Goal: Information Seeking & Learning: Learn about a topic

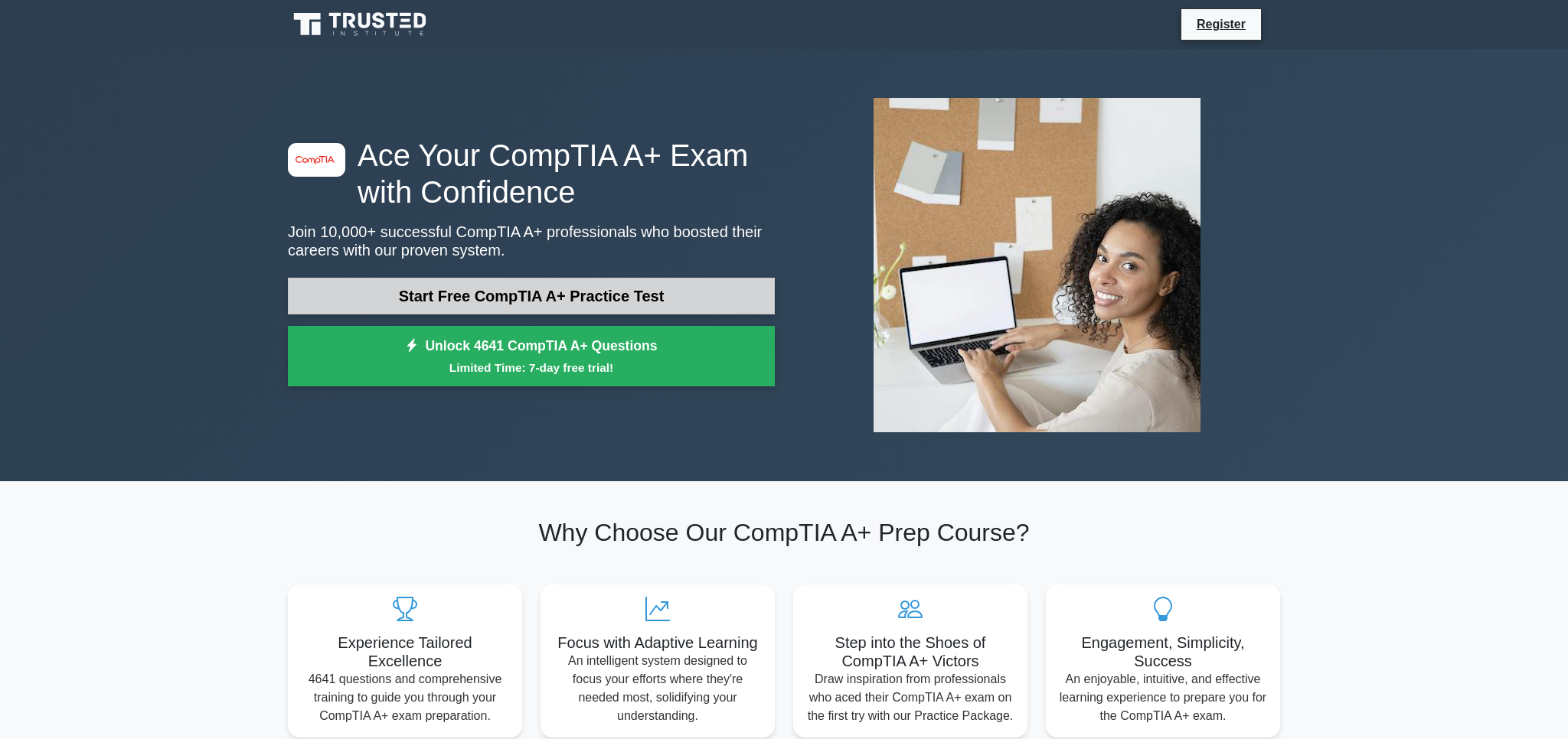
drag, startPoint x: 0, startPoint y: 0, endPoint x: 556, endPoint y: 301, distance: 632.2
click at [556, 301] on link "Start Free CompTIA A+ Practice Test" at bounding box center [531, 296] width 487 height 36
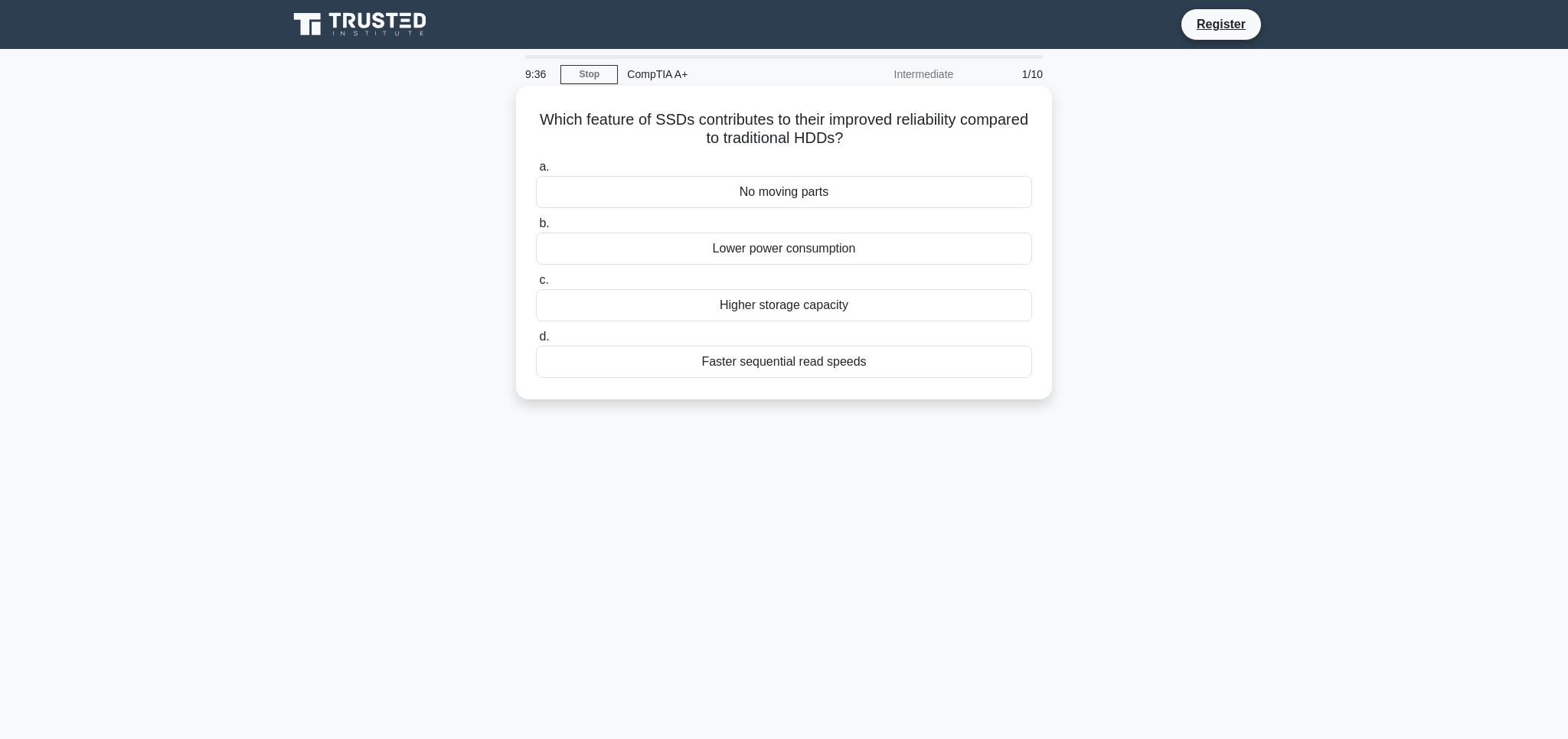
click at [746, 366] on div "Faster sequential read speeds" at bounding box center [784, 362] width 496 height 32
click at [536, 342] on input "d. Faster sequential read speeds" at bounding box center [536, 337] width 0 height 10
click at [841, 193] on div "Change boot sequence" at bounding box center [784, 192] width 496 height 32
click at [536, 172] on input "a. Change boot sequence" at bounding box center [536, 167] width 0 height 10
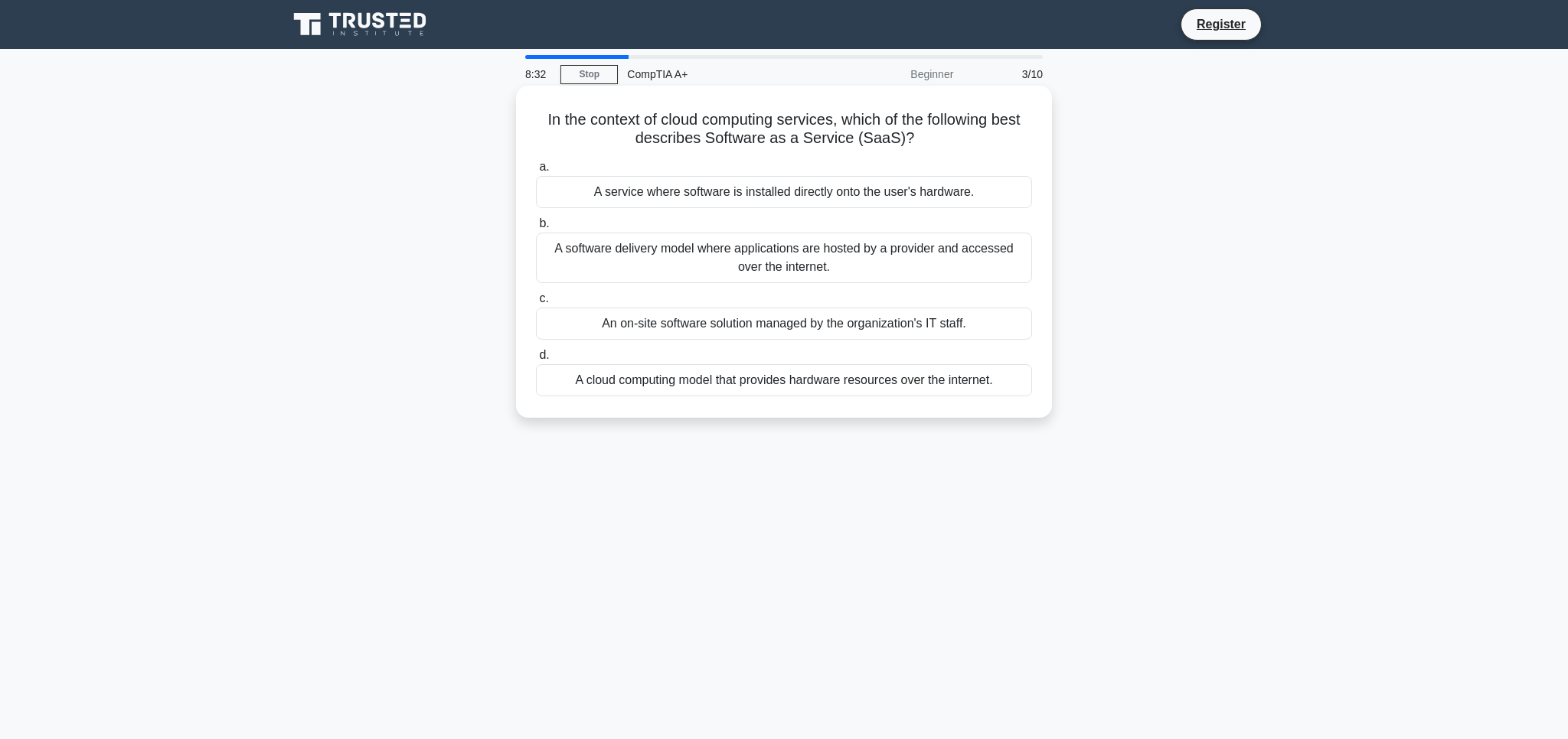
click at [665, 383] on div "A cloud computing model that provides hardware resources over the internet." at bounding box center [784, 380] width 496 height 32
click at [536, 360] on input "d. A cloud computing model that provides hardware resources over the internet." at bounding box center [536, 356] width 0 height 10
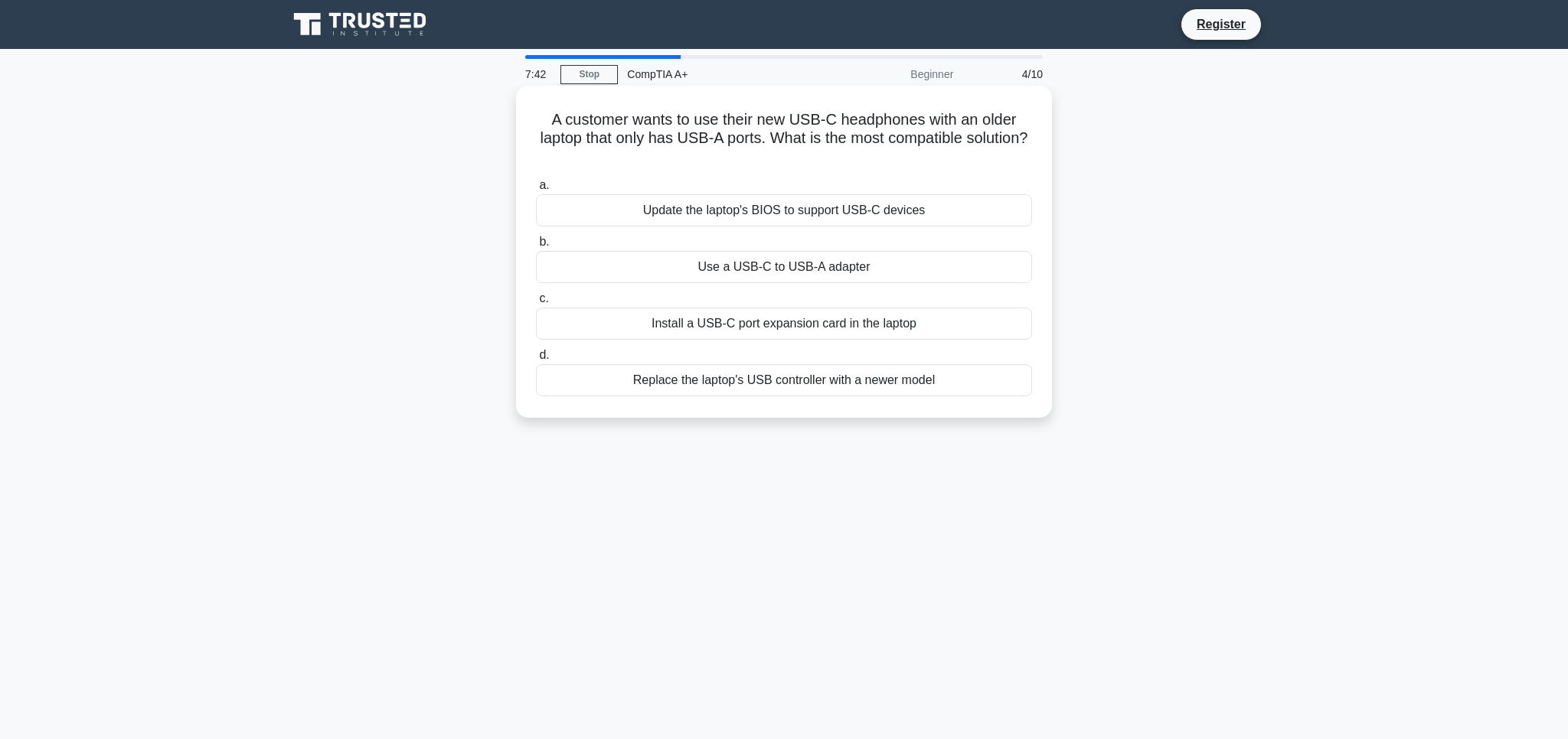
click at [832, 268] on div "Use a USB-C to USB-A adapter" at bounding box center [784, 267] width 496 height 32
click at [536, 247] on input "b. Use a USB-C to USB-A adapter" at bounding box center [536, 242] width 0 height 10
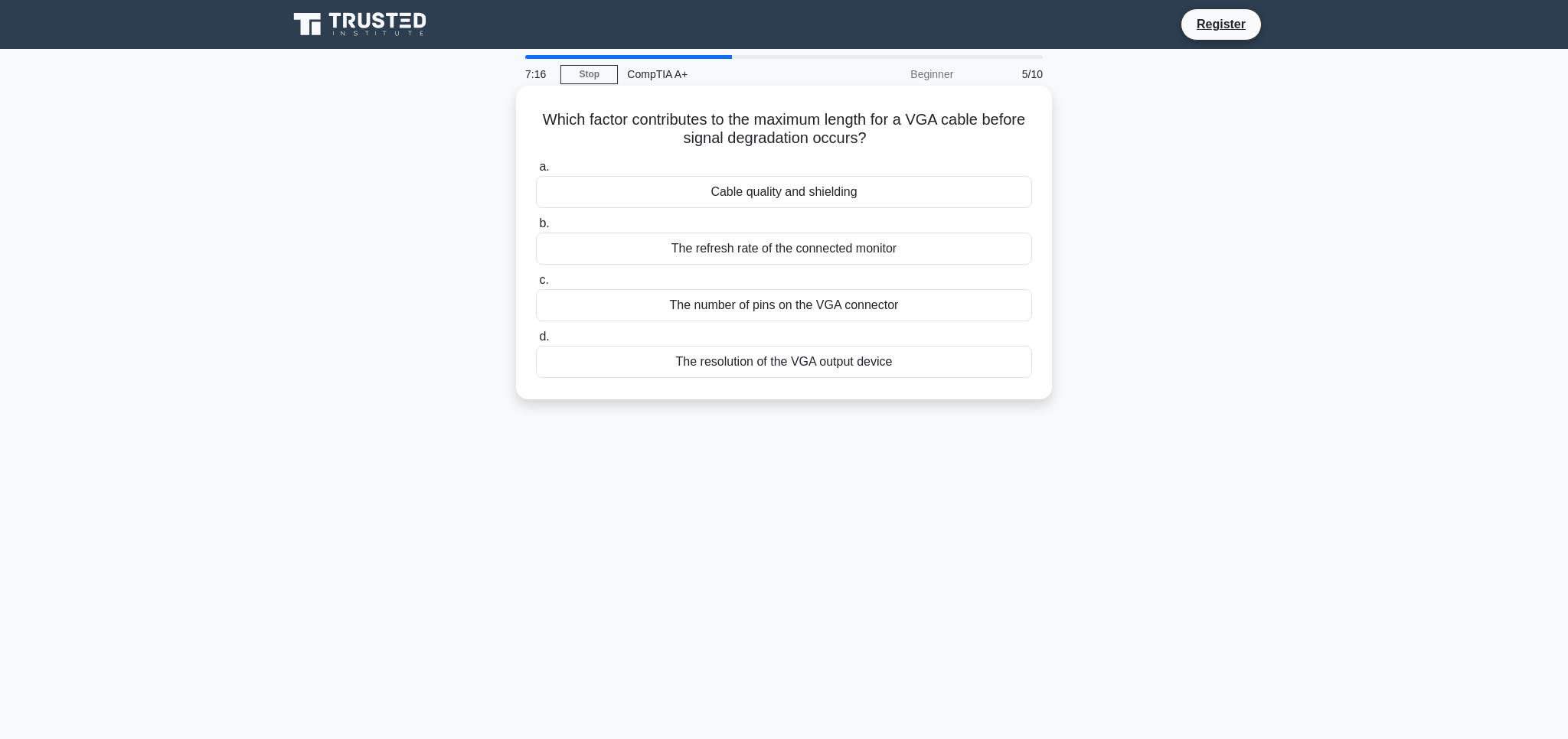
click at [835, 369] on div "The resolution of the VGA output device" at bounding box center [784, 362] width 496 height 32
click at [536, 342] on input "d. The resolution of the VGA output device" at bounding box center [536, 337] width 0 height 10
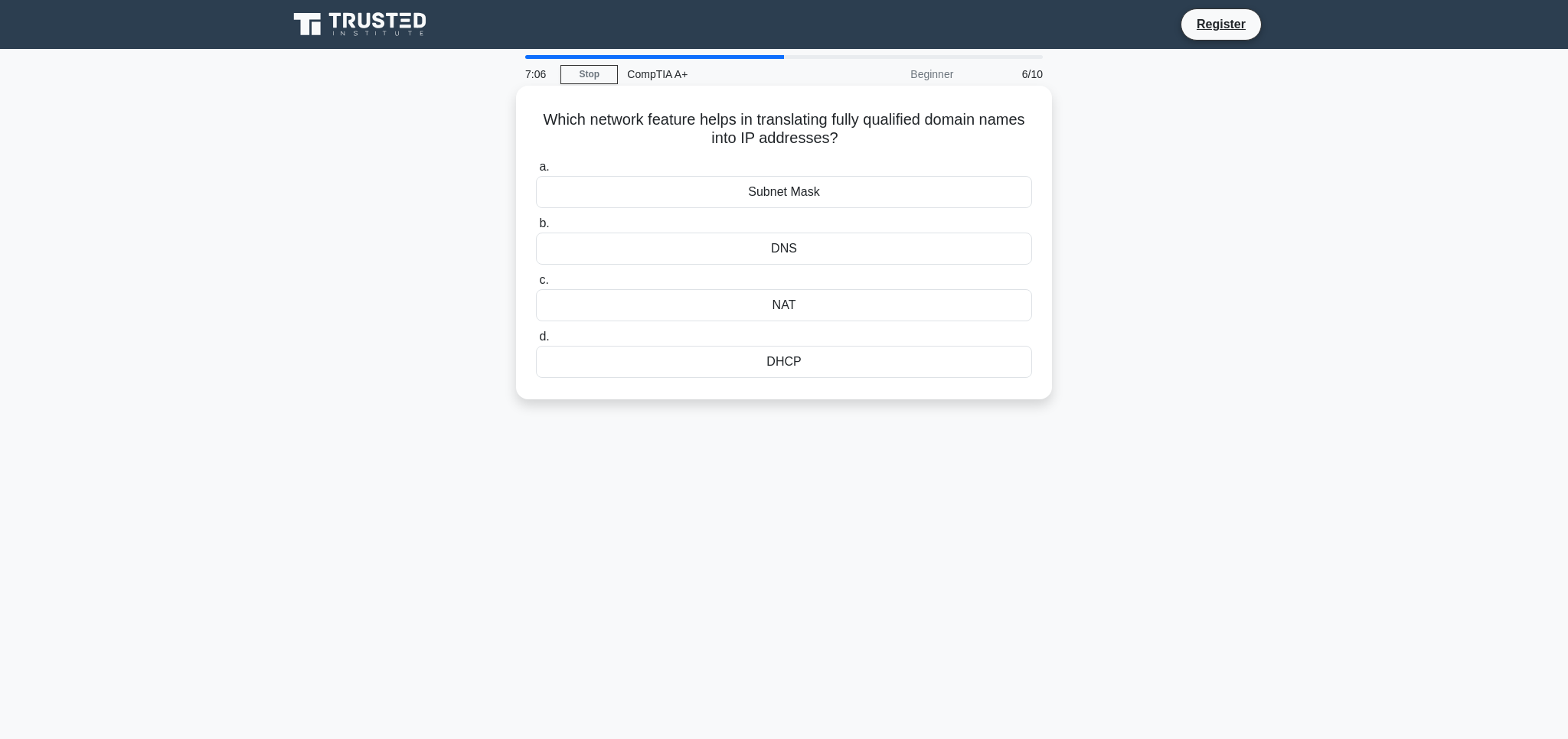
click at [801, 246] on div "DNS" at bounding box center [784, 249] width 496 height 32
click at [536, 229] on input "b. DNS" at bounding box center [536, 223] width 0 height 10
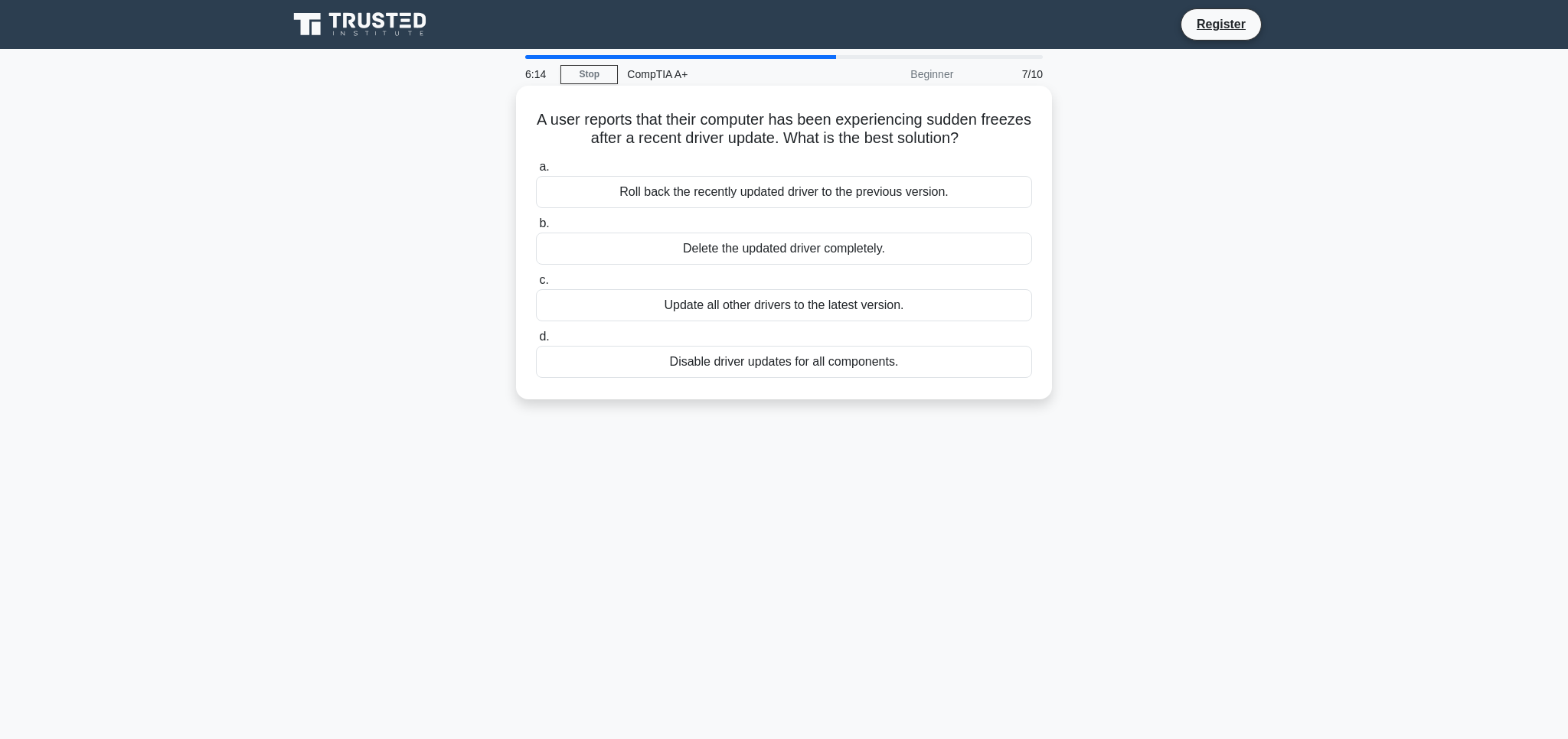
click at [834, 307] on div "Update all other drivers to the latest version." at bounding box center [784, 305] width 496 height 32
click at [536, 285] on input "c. Update all other drivers to the latest version." at bounding box center [536, 280] width 0 height 10
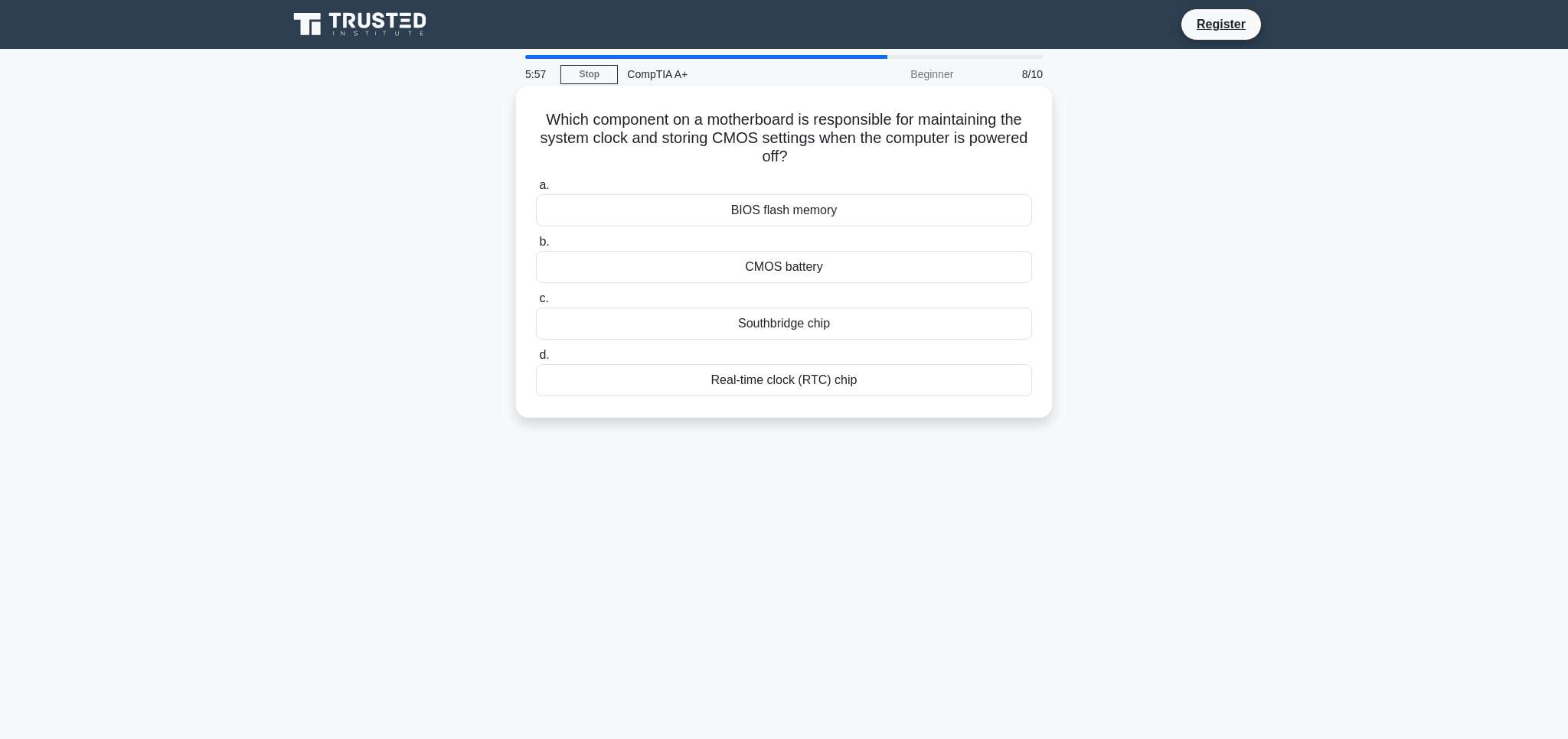
click at [792, 265] on div "CMOS battery" at bounding box center [784, 267] width 496 height 32
click at [536, 247] on input "b. CMOS battery" at bounding box center [536, 242] width 0 height 10
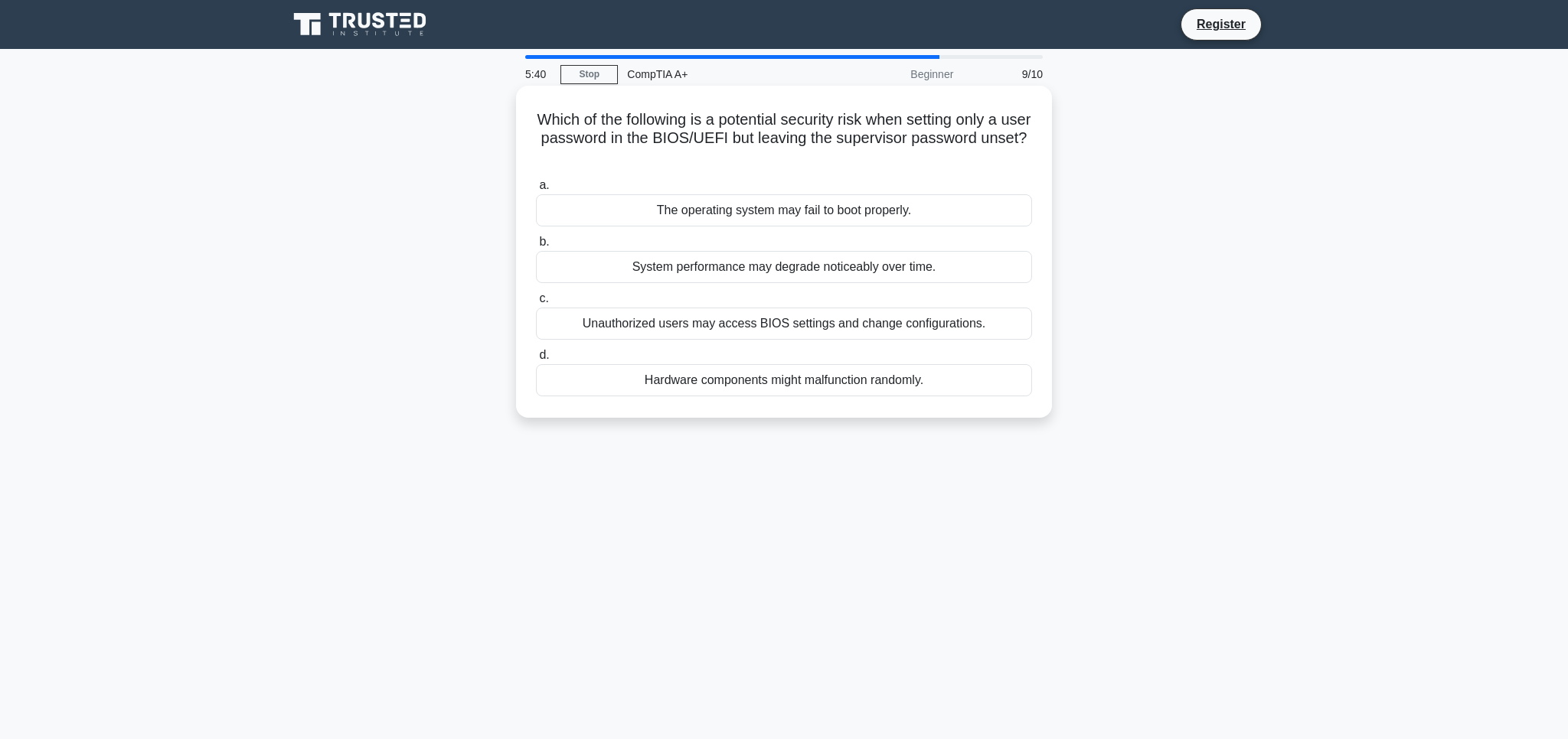
click at [879, 200] on div "The operating system may fail to boot properly." at bounding box center [784, 210] width 496 height 32
click at [536, 191] on input "a. The operating system may fail to boot properly." at bounding box center [536, 185] width 0 height 10
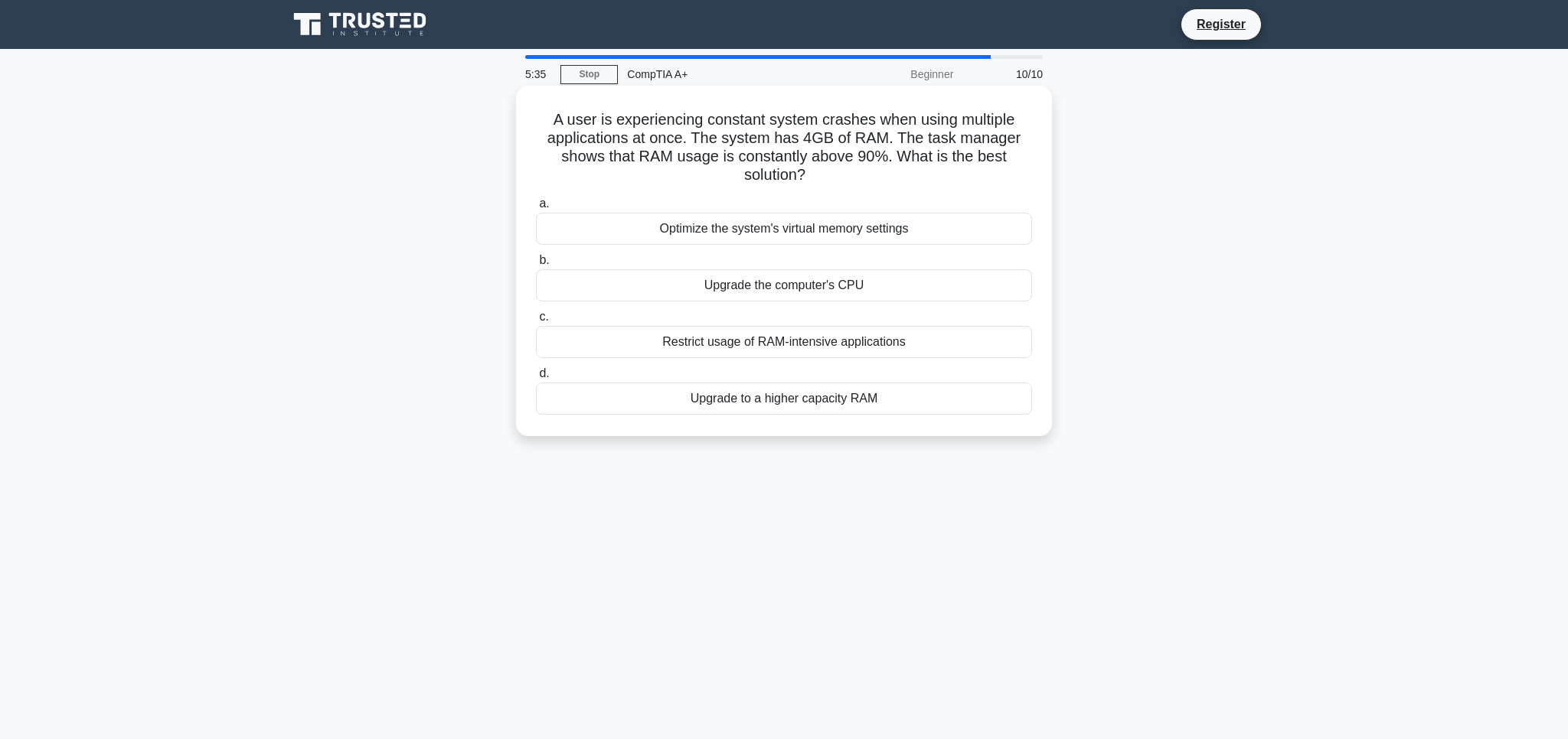
click at [657, 132] on h5 "A user is experiencing constant system crashes when using multiple applications…" at bounding box center [784, 147] width 499 height 75
click at [662, 125] on h5 "A user is experiencing constant system crashes when using multiple applications…" at bounding box center [784, 147] width 499 height 75
click at [663, 124] on h5 "A user is experiencing constant system crashes when using multiple applications…" at bounding box center [784, 147] width 499 height 75
copy h5 "experiencing"
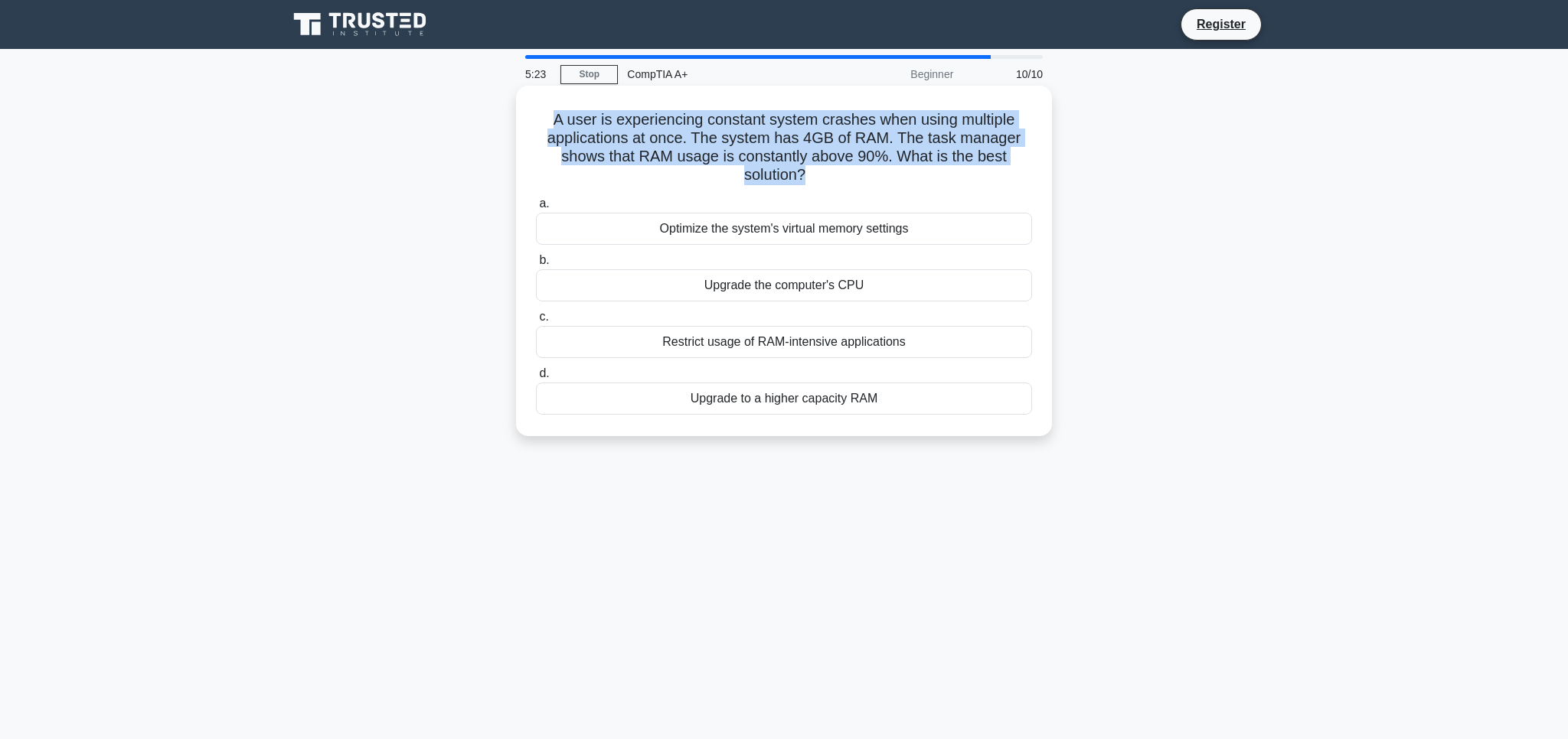
drag, startPoint x: 780, startPoint y: 173, endPoint x: 540, endPoint y: 113, distance: 247.4
click at [540, 113] on h5 "A user is experiencing constant system crashes when using multiple applications…" at bounding box center [784, 147] width 499 height 75
copy h5 "A user is experiencing constant system crashes when using multiple applications…"
click at [837, 399] on div "Upgrade to a higher capacity RAM" at bounding box center [784, 398] width 496 height 32
click at [536, 379] on input "d. Upgrade to a higher capacity RAM" at bounding box center [536, 374] width 0 height 10
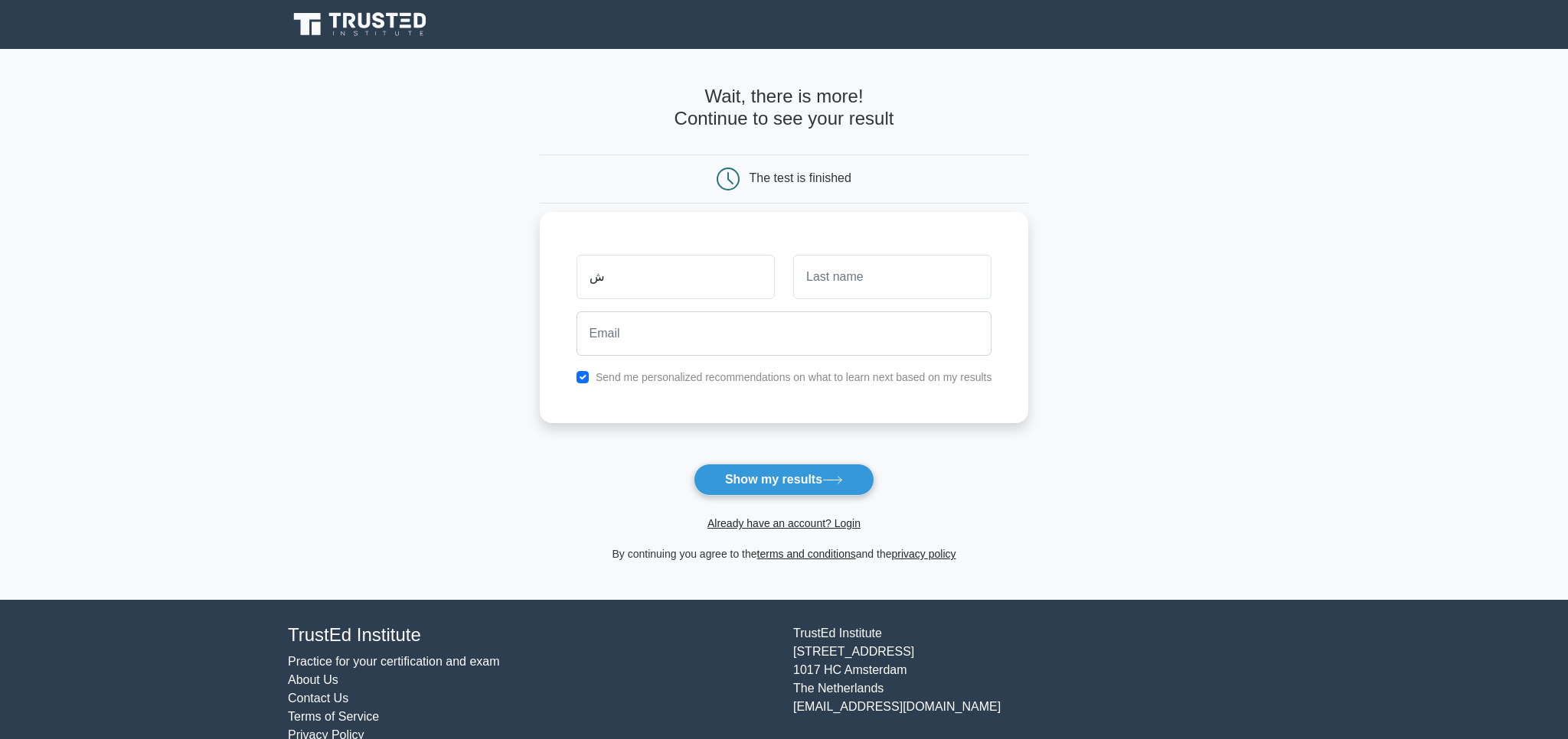
type input "ش"
click at [850, 282] on input "text" at bounding box center [892, 277] width 198 height 44
type input "ش"
click at [713, 342] on input "email" at bounding box center [784, 333] width 416 height 44
click at [770, 482] on button "Show my results" at bounding box center [784, 480] width 181 height 32
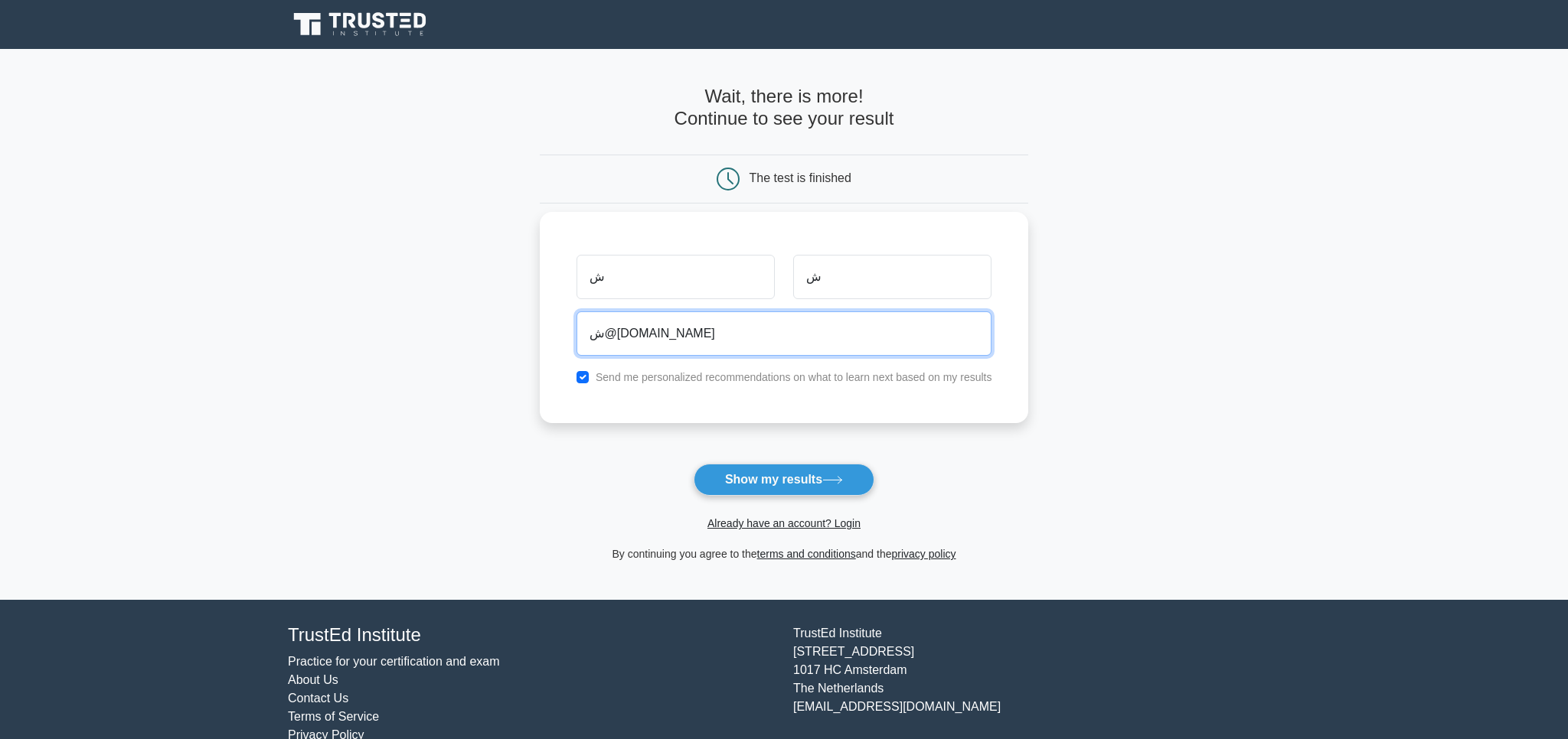
click at [693, 464] on button "Show my results" at bounding box center [784, 480] width 181 height 32
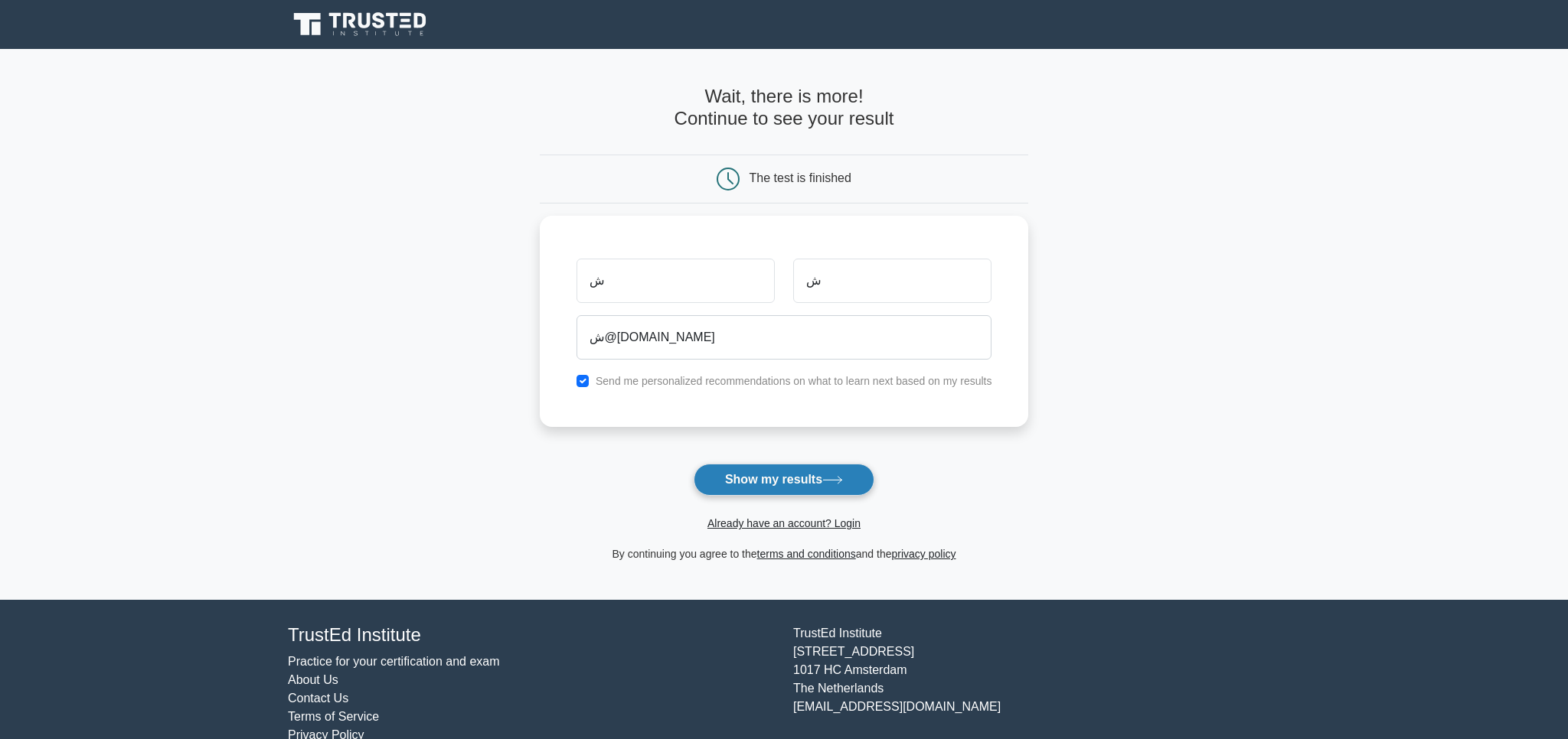
drag, startPoint x: 737, startPoint y: 494, endPoint x: 731, endPoint y: 488, distance: 8.5
click at [738, 494] on button "Show my results" at bounding box center [784, 480] width 181 height 32
click at [720, 476] on button "Show my results" at bounding box center [784, 480] width 181 height 32
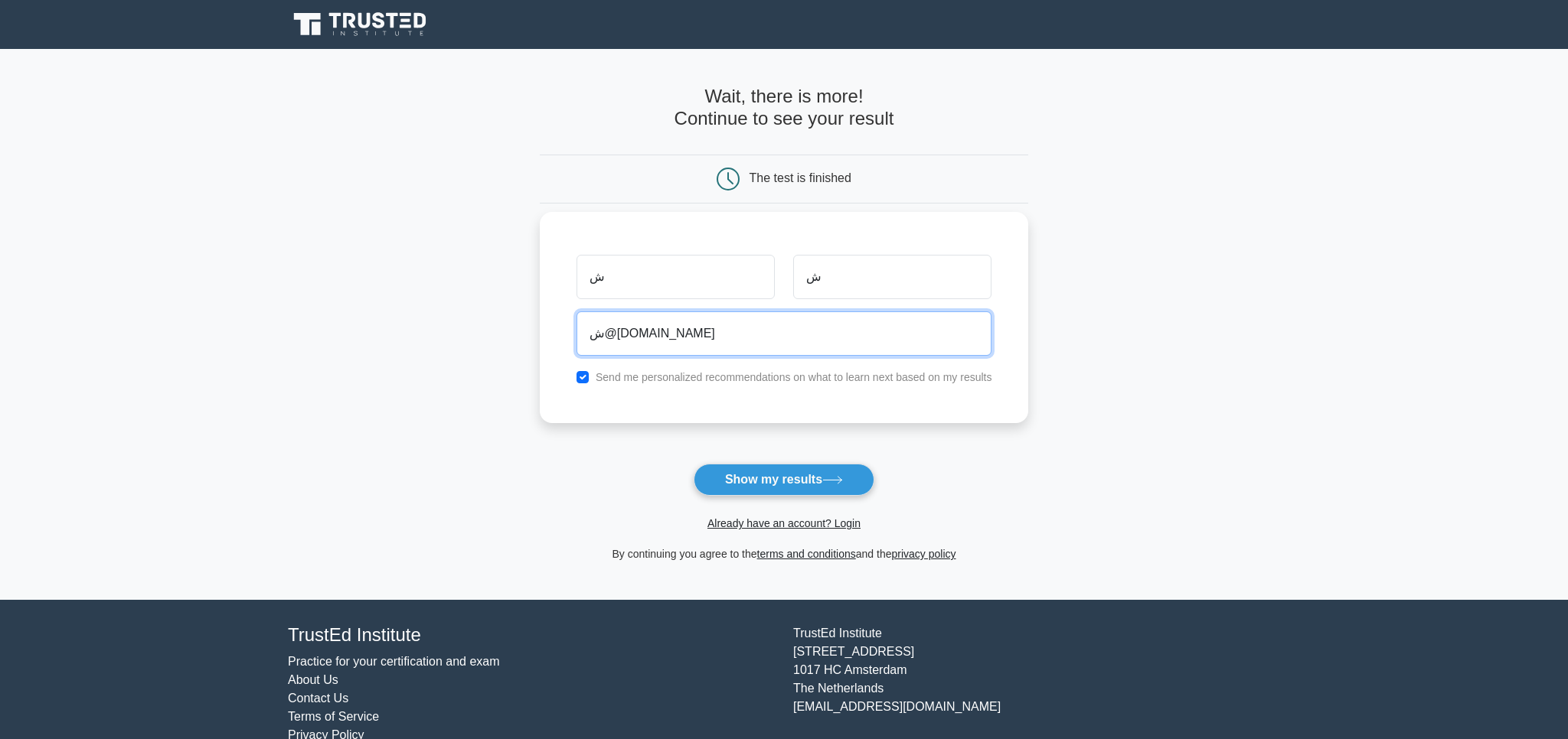
drag, startPoint x: 601, startPoint y: 339, endPoint x: 582, endPoint y: 337, distance: 19.1
click at [583, 337] on input "ش@GMAIL.COM" at bounding box center [784, 333] width 416 height 44
type input "aaeas960.4@GMAIL.COM"
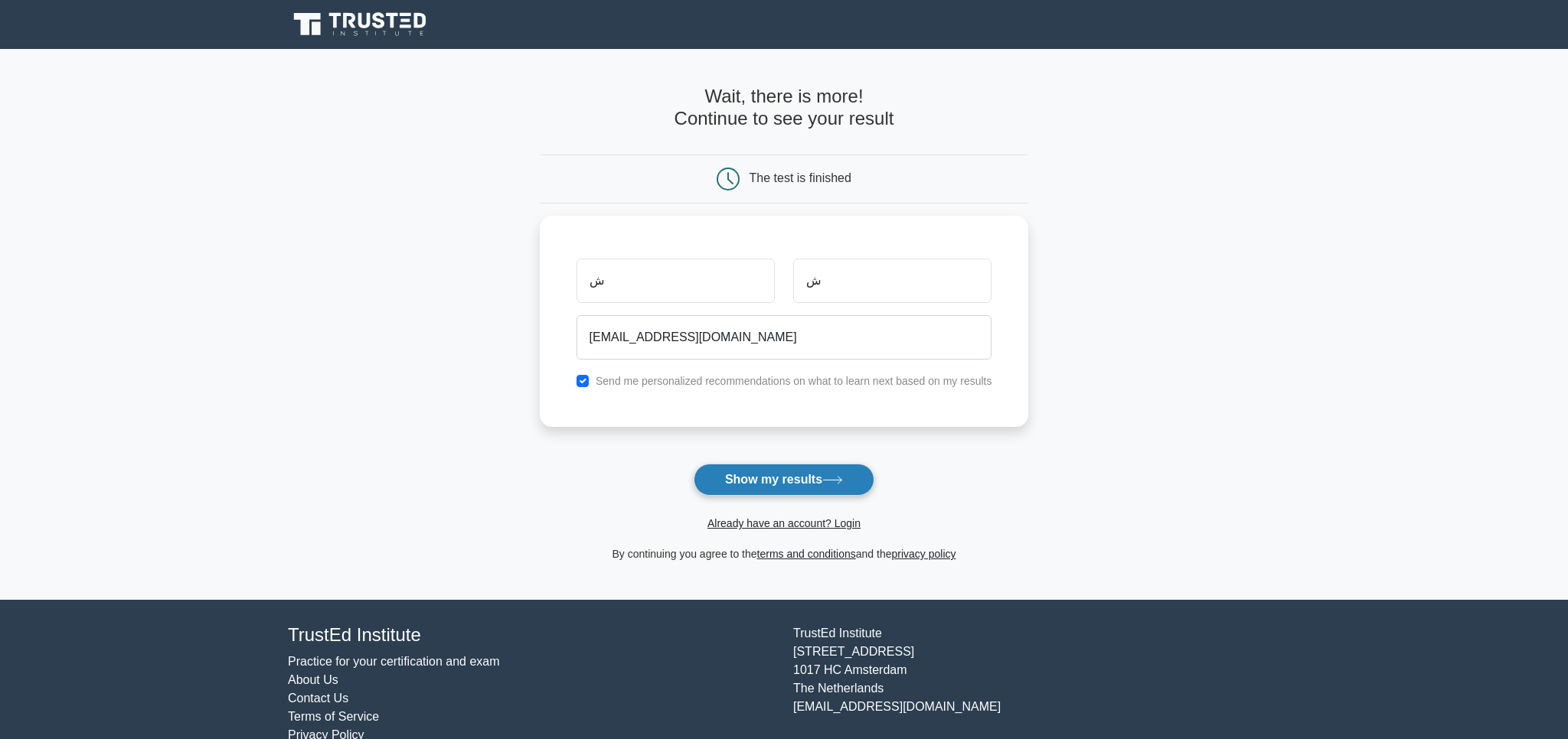
click at [757, 482] on button "Show my results" at bounding box center [784, 480] width 181 height 32
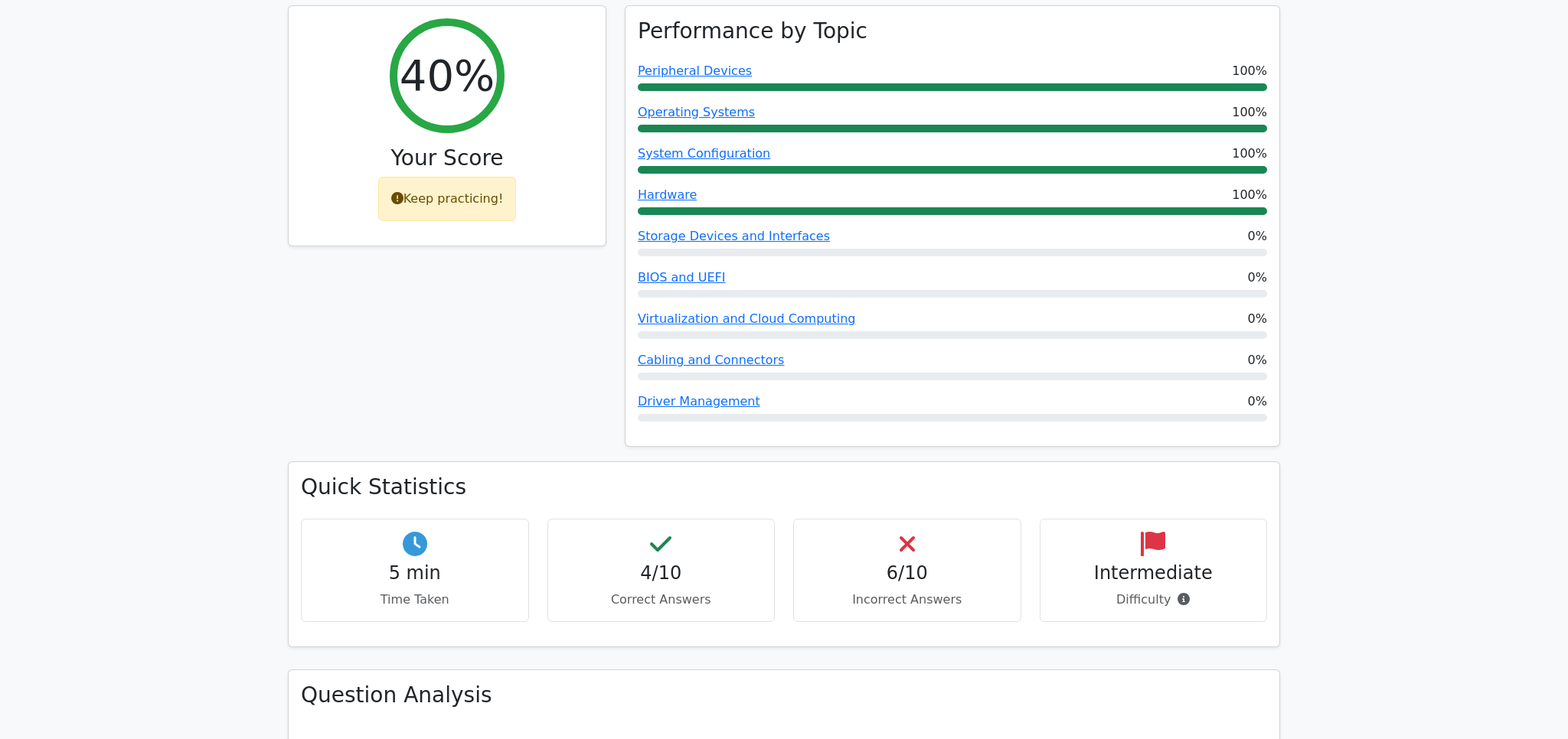
scroll to position [727, 0]
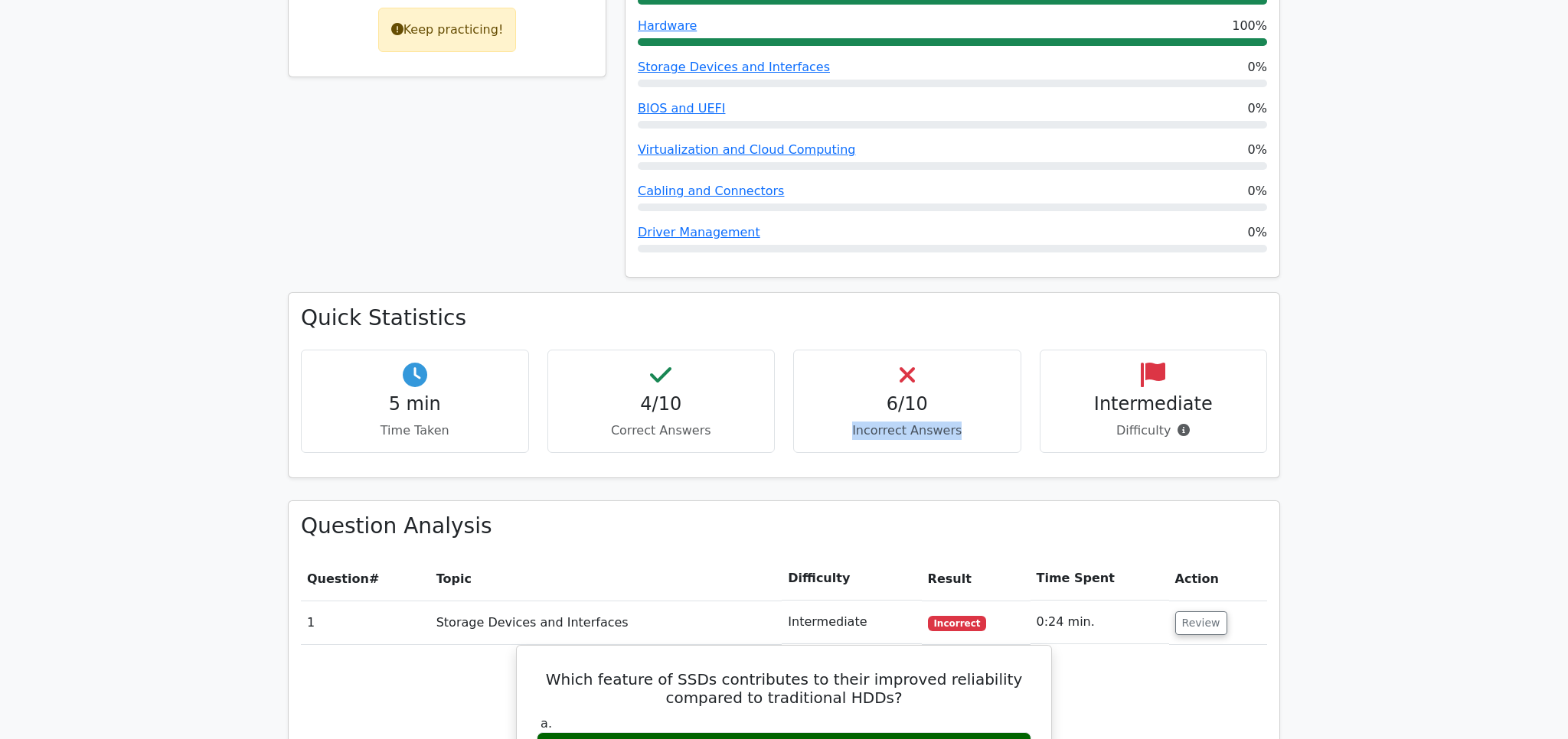
drag, startPoint x: 828, startPoint y: 393, endPoint x: 986, endPoint y: 410, distance: 158.9
click at [985, 402] on div "6/10 Incorrect Answers" at bounding box center [907, 402] width 228 height 103
click at [709, 437] on div "Quick Statistics 5 min Time Taken 4/10 Correct Answers 6/10 Incorrect Answers I…" at bounding box center [784, 385] width 990 height 184
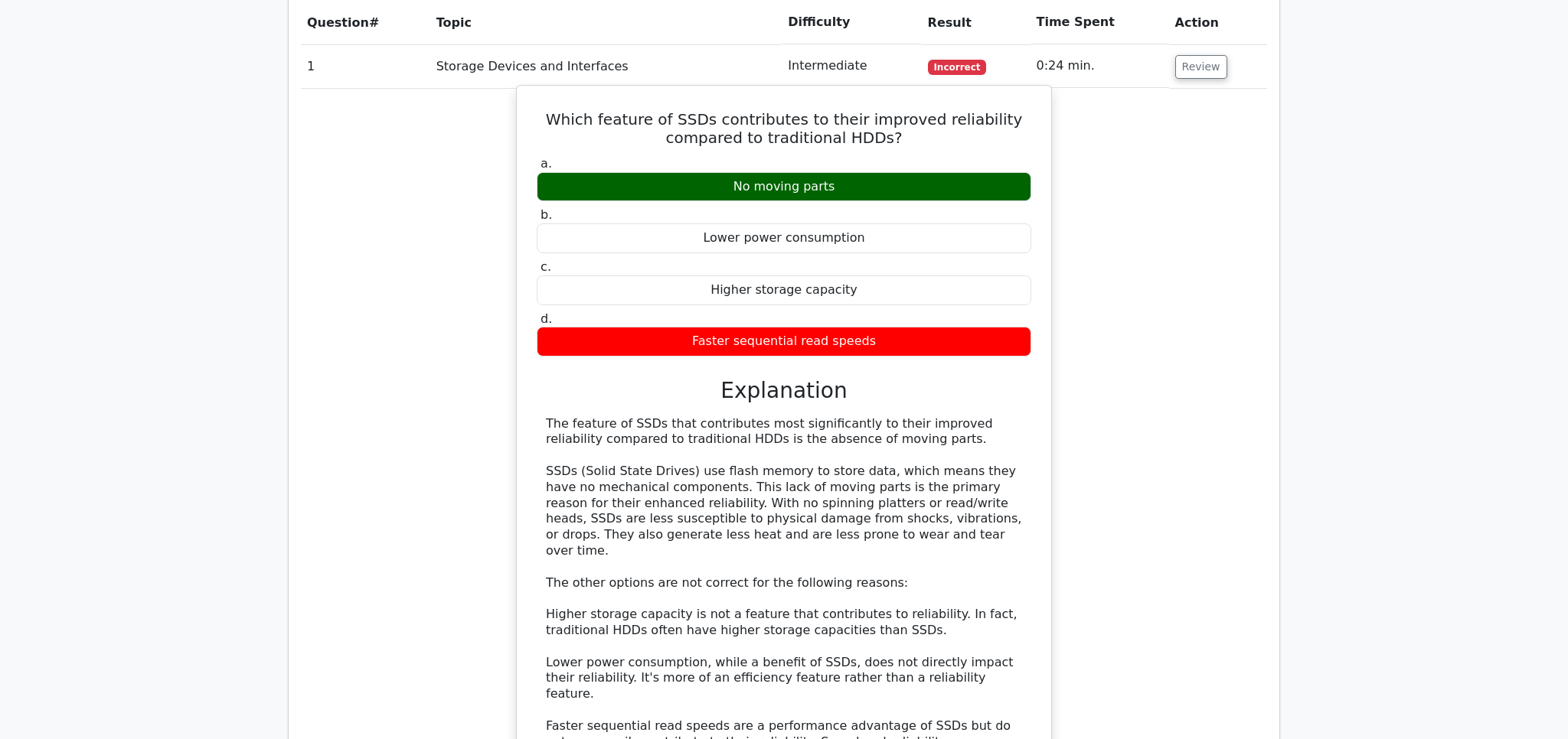
scroll to position [1293, 0]
